Goal: Information Seeking & Learning: Learn about a topic

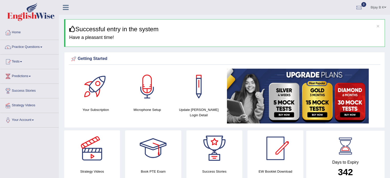
click at [28, 47] on link "Practice Questions" at bounding box center [29, 46] width 58 height 13
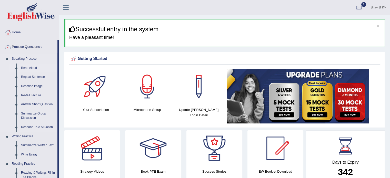
click at [33, 68] on link "Read Aloud" at bounding box center [38, 68] width 39 height 9
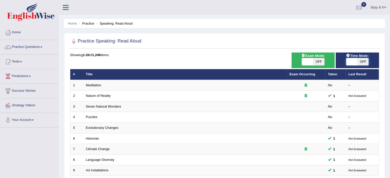
click at [351, 61] on span at bounding box center [351, 61] width 11 height 7
checkbox input "true"
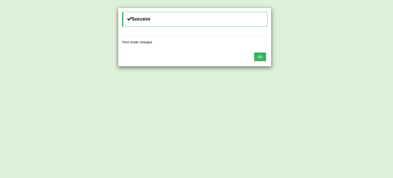
click at [262, 57] on button "OK" at bounding box center [260, 56] width 12 height 9
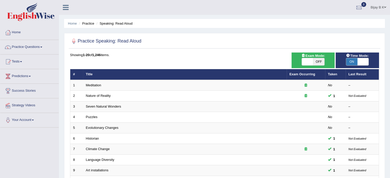
click at [308, 62] on span at bounding box center [306, 61] width 11 height 7
checkbox input "true"
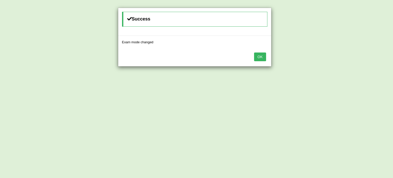
click at [262, 55] on button "OK" at bounding box center [260, 56] width 12 height 9
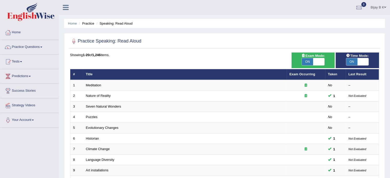
click at [258, 56] on div "Showing 1-20 of 1,246 items." at bounding box center [224, 54] width 309 height 5
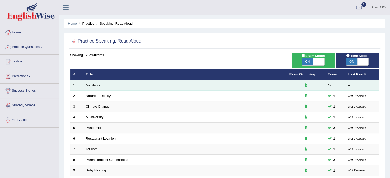
click at [91, 82] on td "Meditation" at bounding box center [184, 85] width 203 height 11
click at [95, 85] on link "Meditation" at bounding box center [93, 85] width 15 height 4
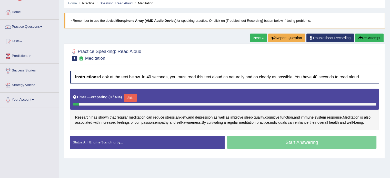
scroll to position [31, 0]
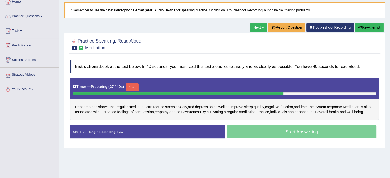
click at [133, 89] on button "Skip" at bounding box center [132, 87] width 13 height 8
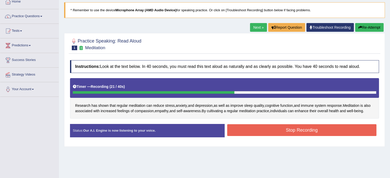
click at [252, 132] on button "Stop Recording" at bounding box center [301, 130] width 149 height 12
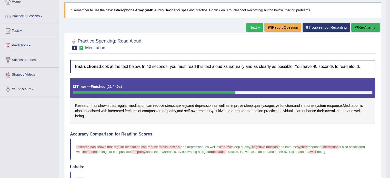
click at [290, 166] on h4 "Labels:" at bounding box center [222, 167] width 305 height 5
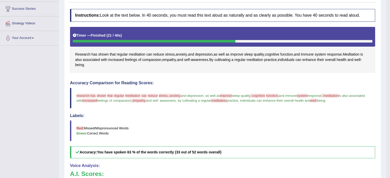
scroll to position [72, 0]
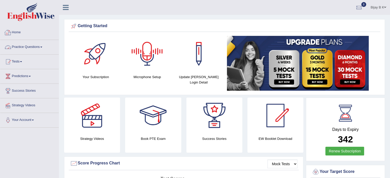
click at [27, 49] on link "Practice Questions" at bounding box center [29, 46] width 58 height 13
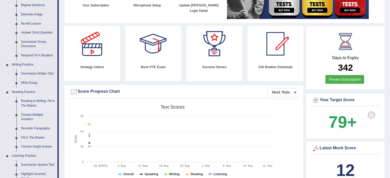
scroll to position [61, 0]
